Goal: Check status: Check status

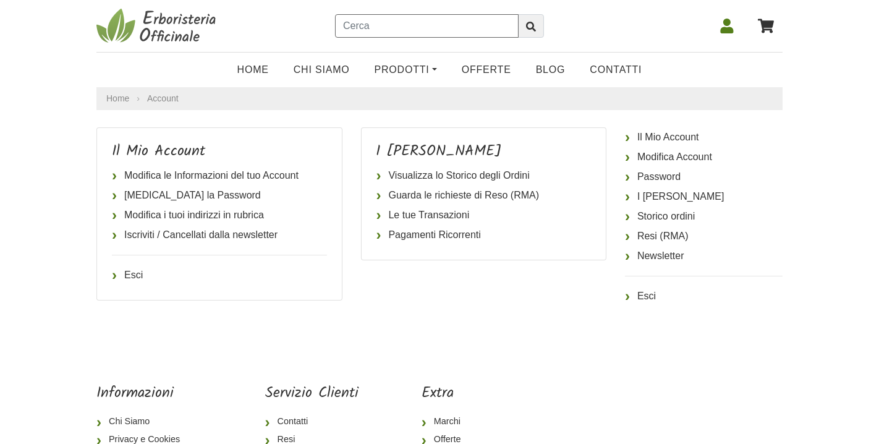
click at [455, 37] on input "text" at bounding box center [427, 25] width 184 height 23
click at [727, 25] on icon at bounding box center [727, 26] width 13 height 15
click at [437, 177] on link "Visualizza lo Storico degli Ordini" at bounding box center [483, 176] width 215 height 20
